Goal: Task Accomplishment & Management: Manage account settings

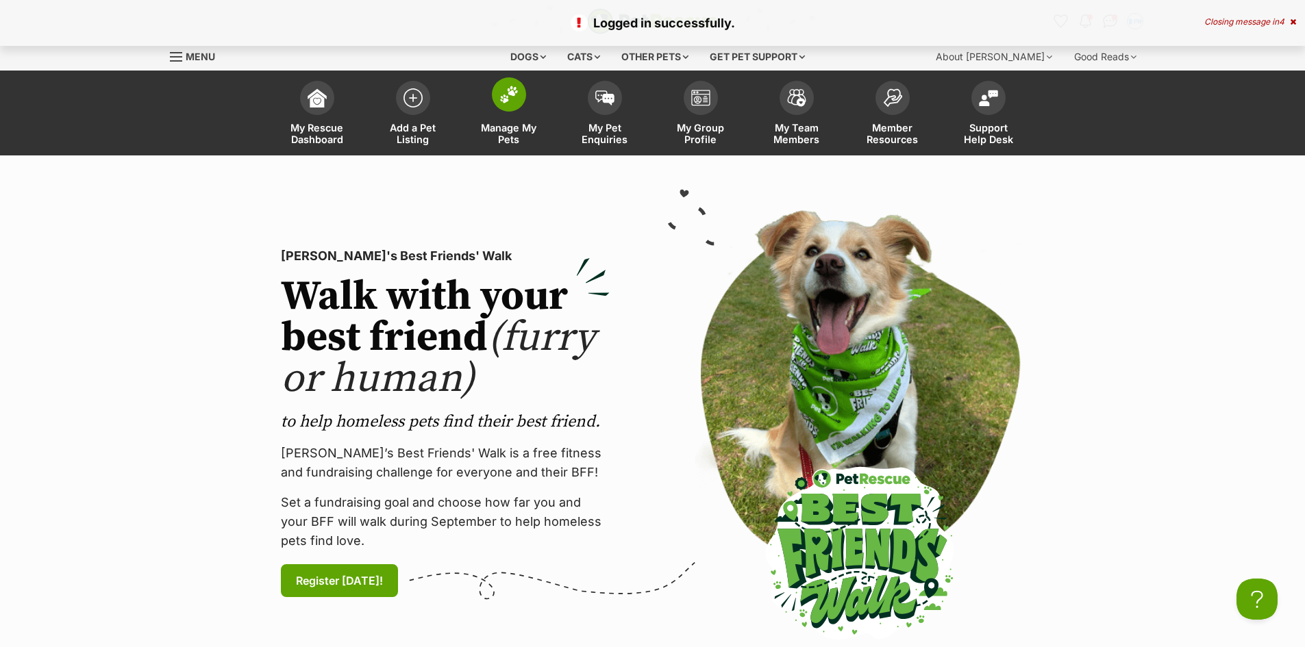
click at [518, 110] on link "Manage My Pets" at bounding box center [509, 115] width 96 height 82
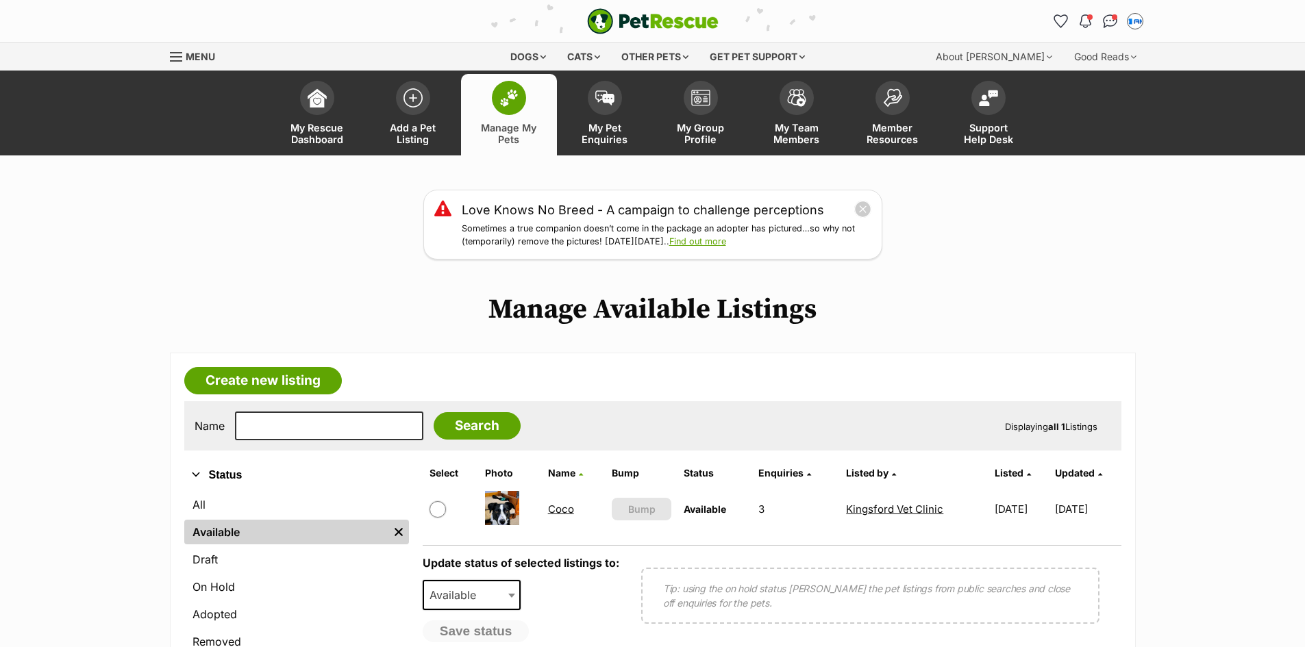
scroll to position [68, 0]
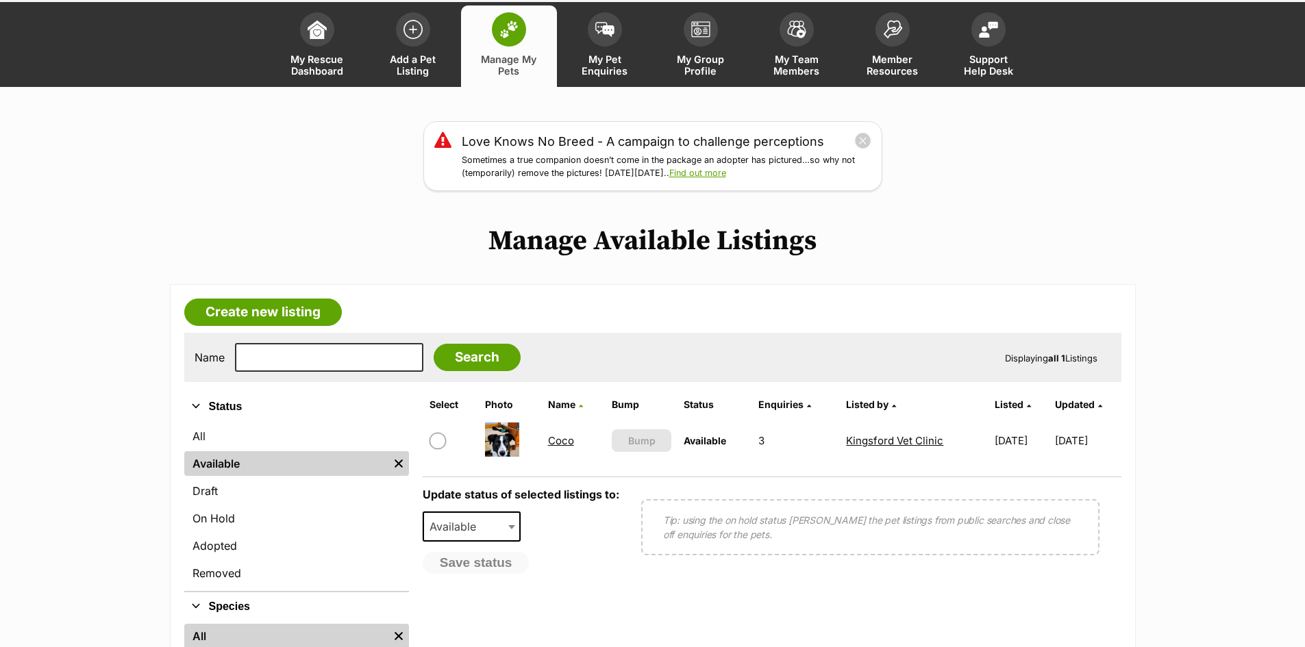
click at [753, 434] on td "3" at bounding box center [796, 440] width 87 height 47
click at [610, 34] on span at bounding box center [605, 26] width 34 height 34
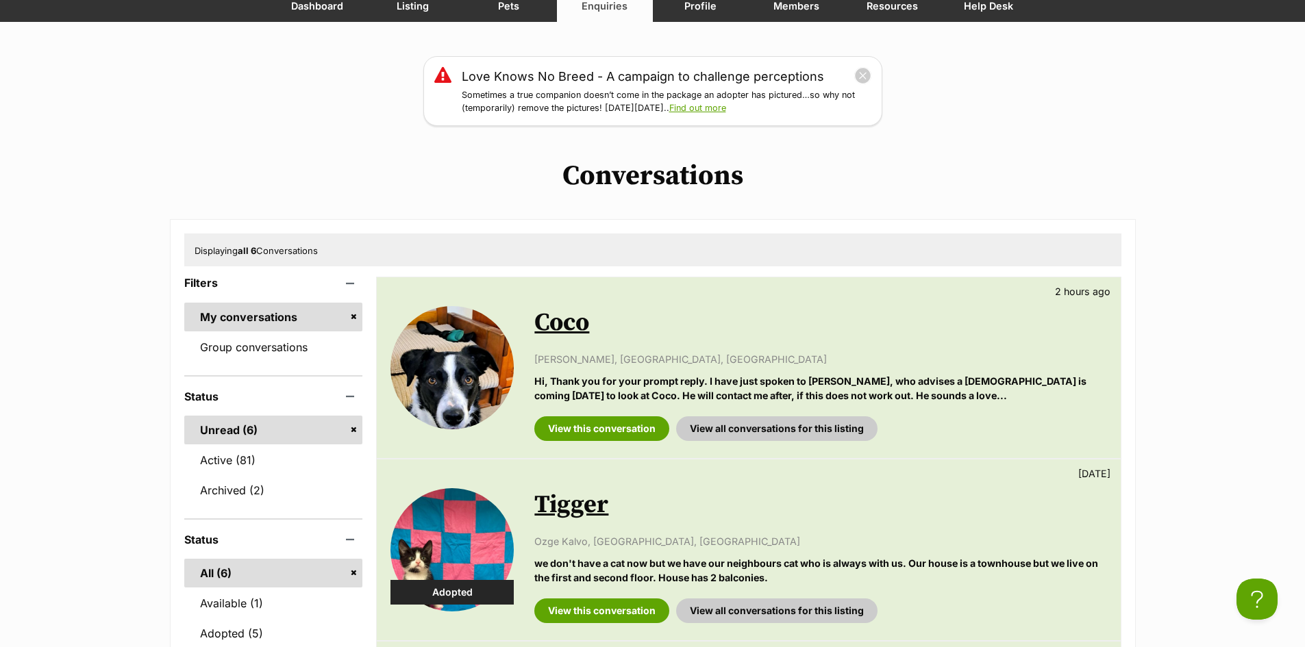
scroll to position [137, 0]
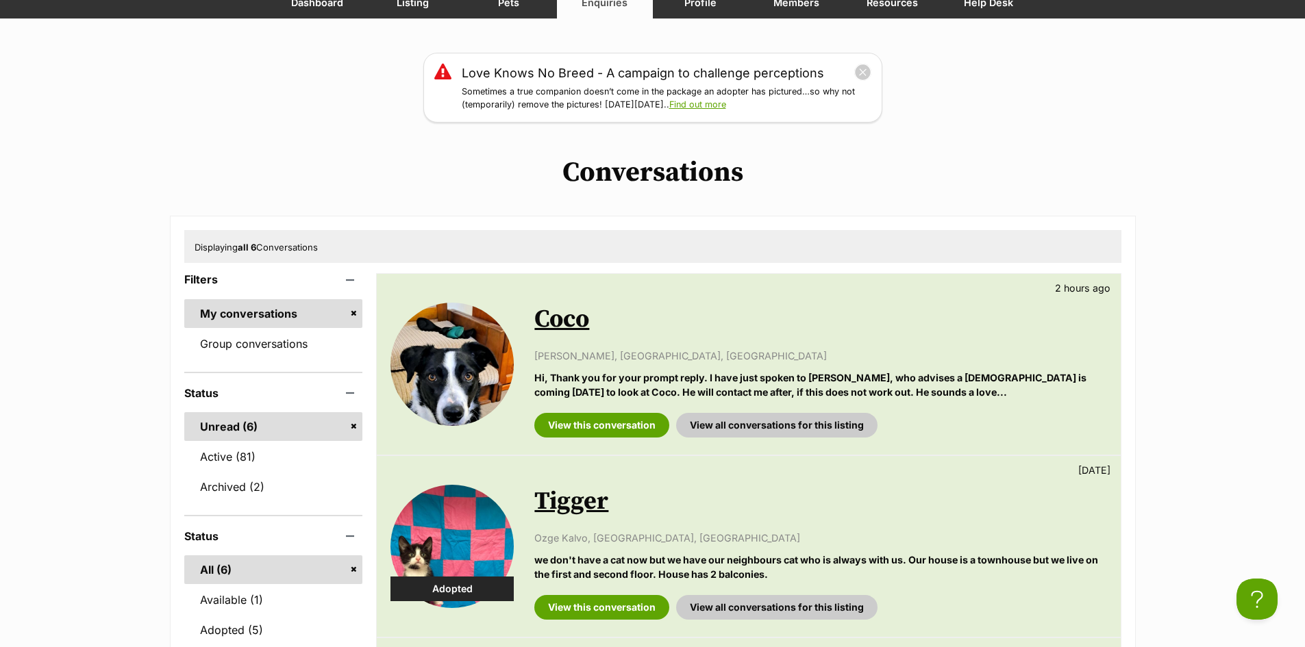
click at [703, 366] on div "Susan Kelland, Tahmoor, NSW Hi, Thank you for your prompt reply. I have just sp…" at bounding box center [820, 374] width 572 height 51
click at [570, 328] on link "Coco" at bounding box center [561, 319] width 55 height 31
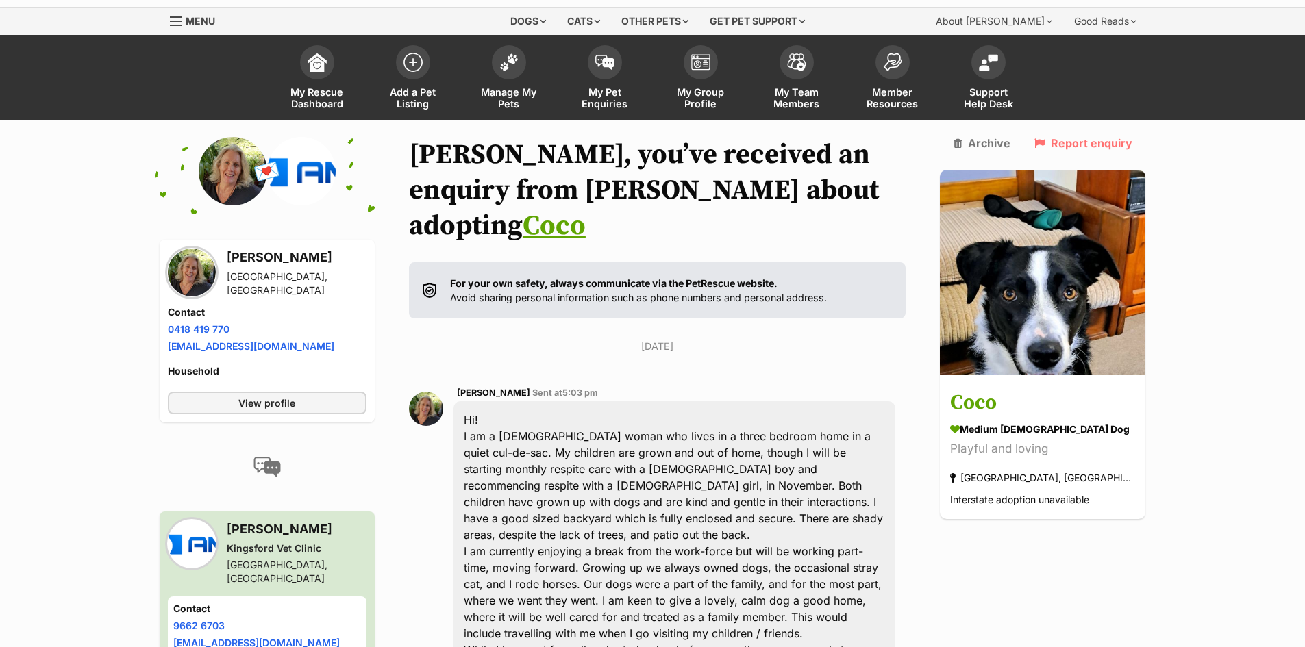
scroll to position [12, 0]
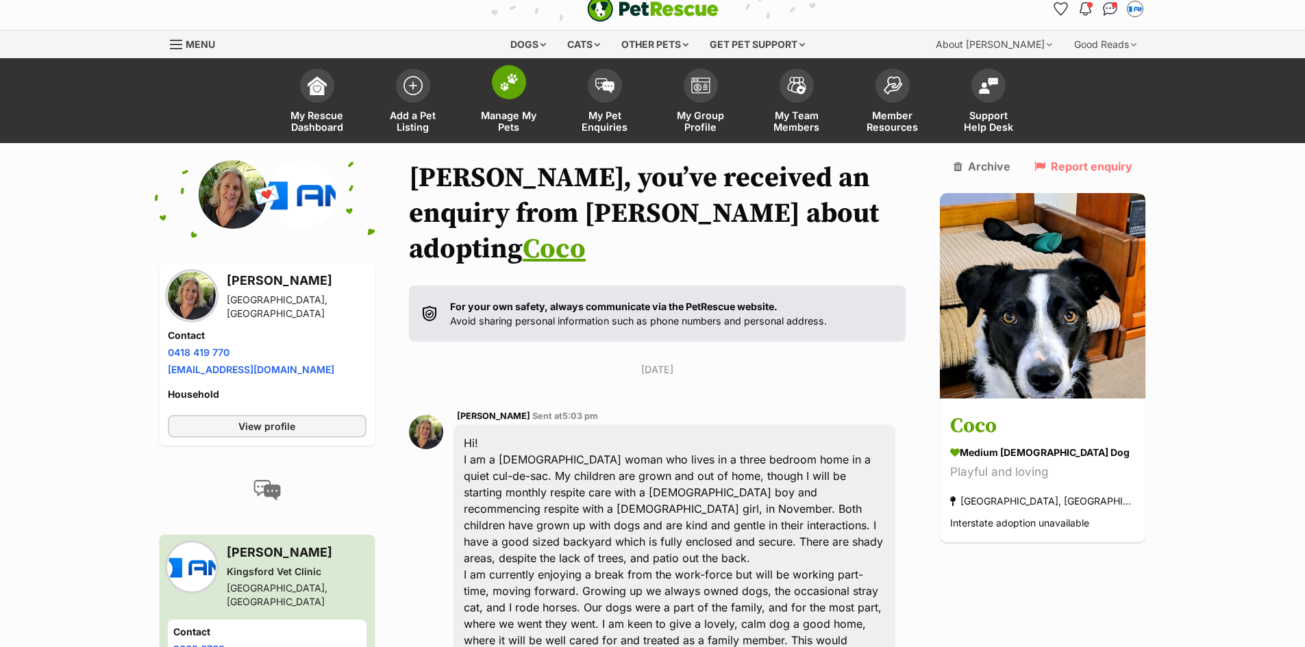
click at [510, 114] on span "Manage My Pets" at bounding box center [509, 121] width 62 height 23
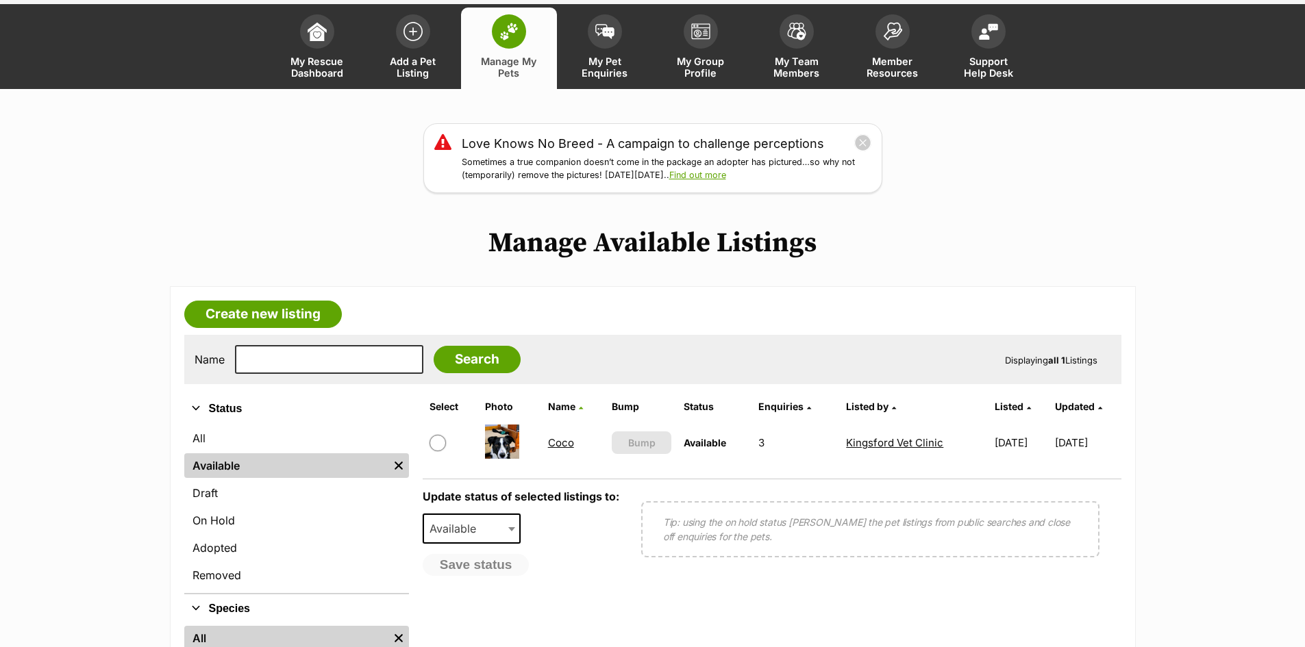
scroll to position [68, 0]
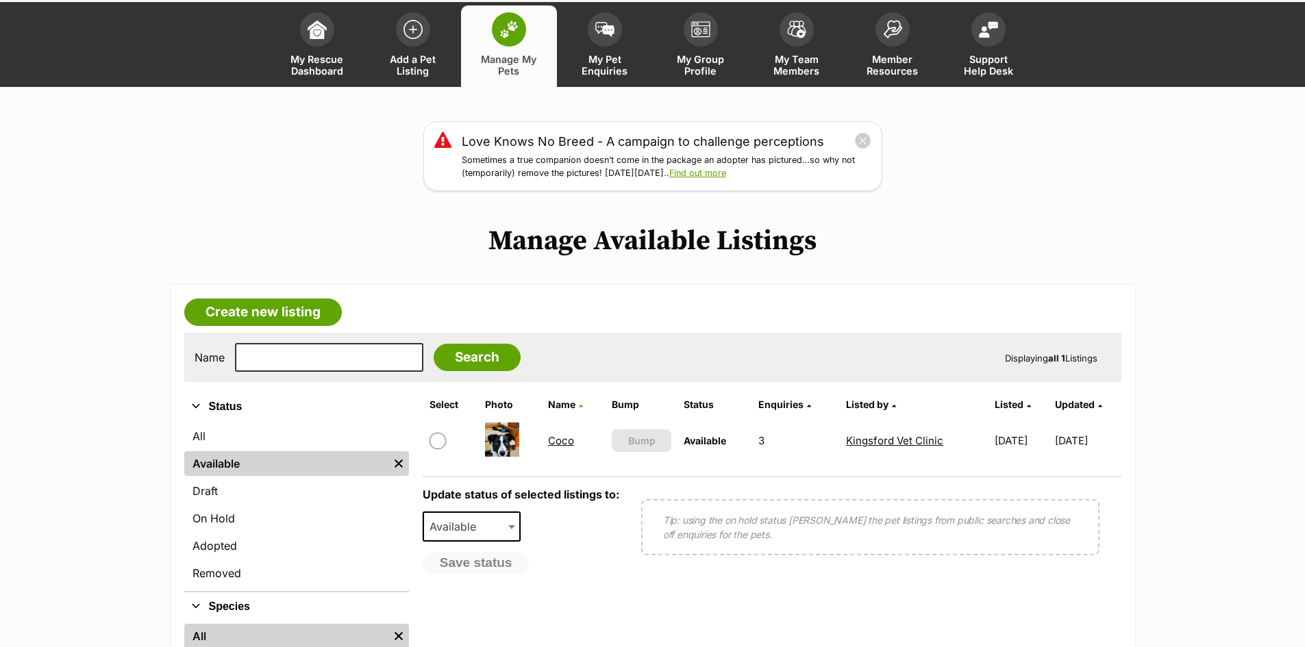
click at [548, 444] on link "Coco" at bounding box center [561, 440] width 26 height 13
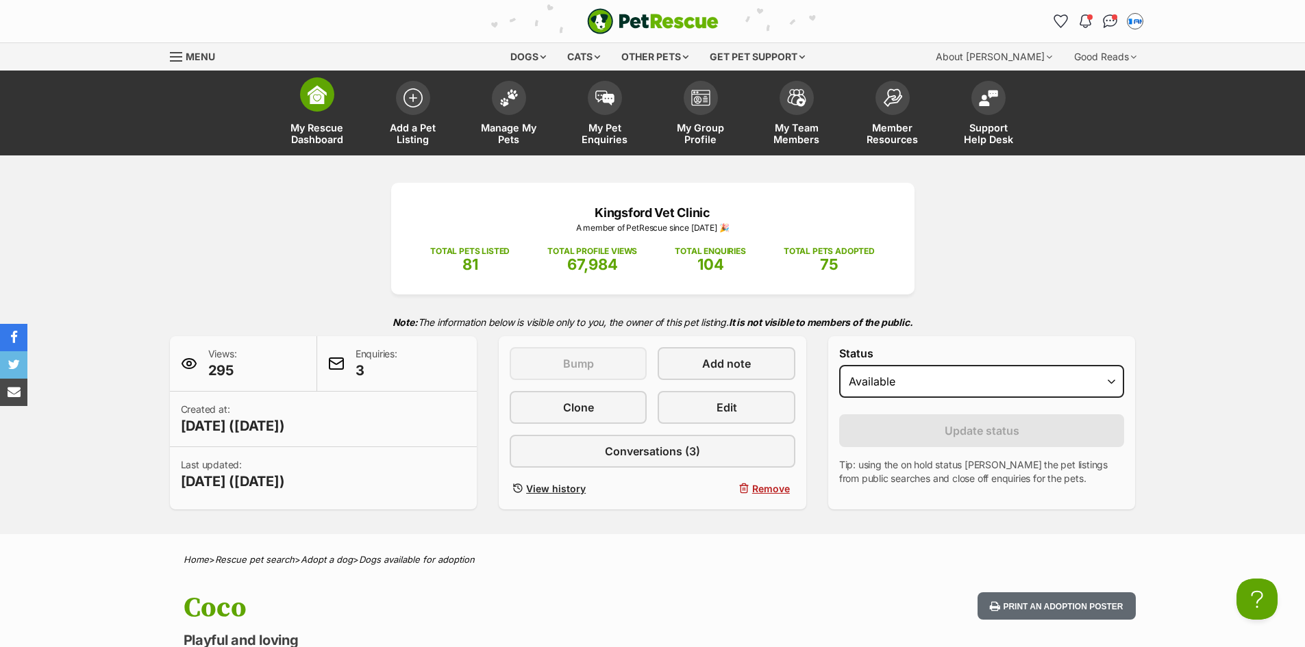
click at [330, 95] on span at bounding box center [317, 94] width 34 height 34
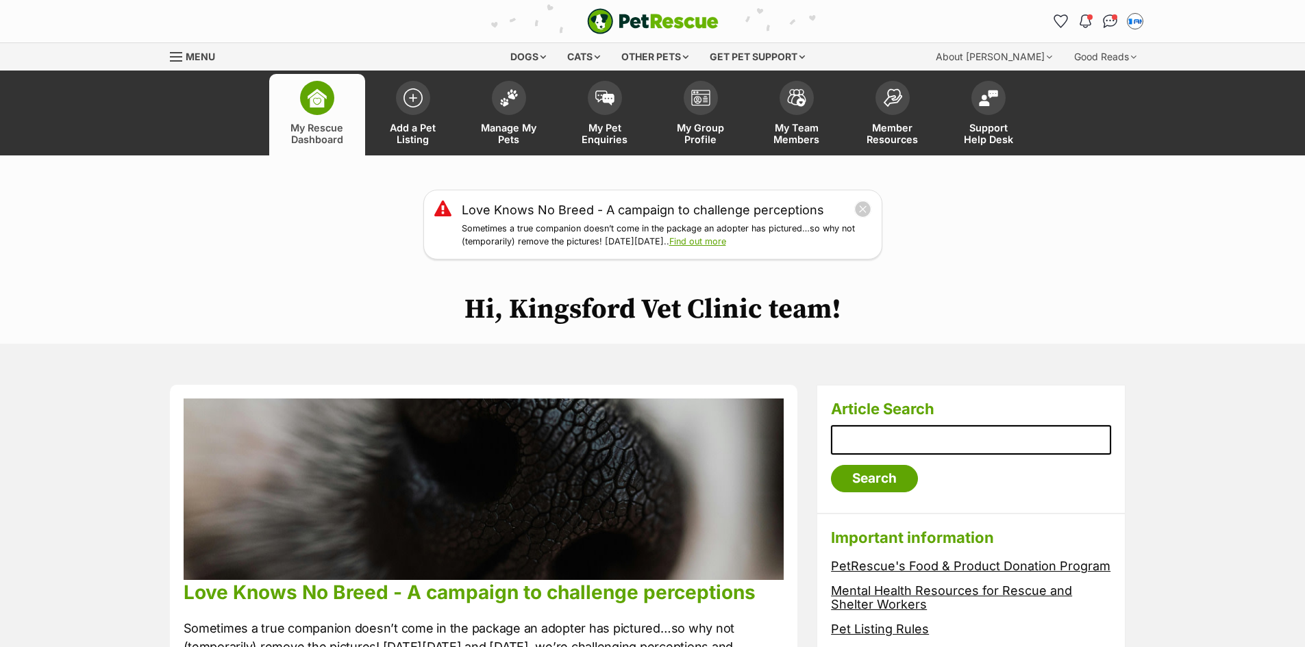
click at [190, 52] on span "Menu" at bounding box center [200, 57] width 29 height 12
